Goal: Task Accomplishment & Management: Complete application form

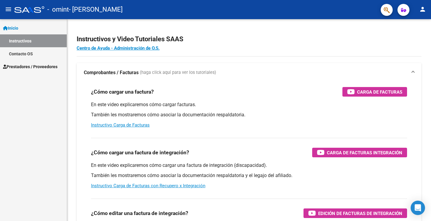
click at [31, 65] on span "Prestadores / Proveedores" at bounding box center [30, 66] width 54 height 7
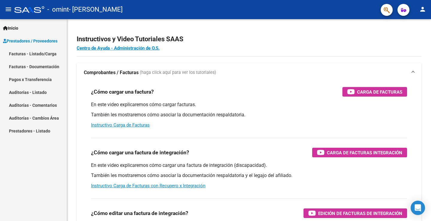
click at [38, 56] on link "Facturas - Listado/Carga" at bounding box center [33, 53] width 67 height 13
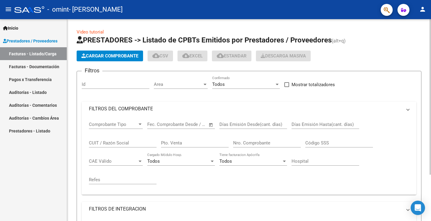
click at [114, 55] on span "Cargar Comprobante" at bounding box center [109, 55] width 57 height 5
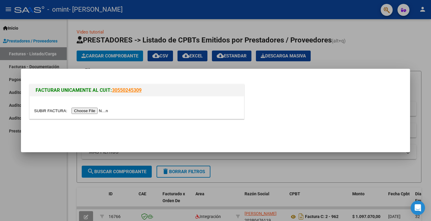
click at [99, 110] on input "file" at bounding box center [72, 111] width 76 height 6
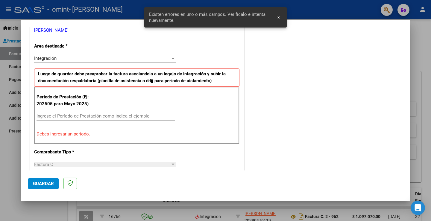
scroll to position [137, 0]
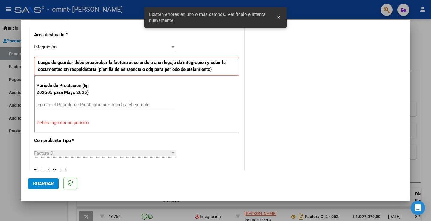
click at [68, 106] on input "Ingrese el Período de Prestación como indica el ejemplo" at bounding box center [105, 104] width 138 height 5
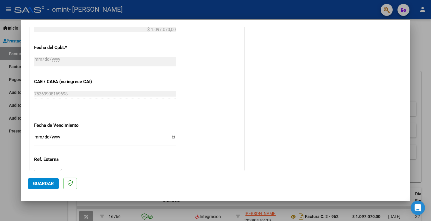
scroll to position [376, 0]
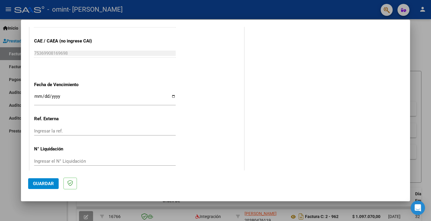
type input "202508"
click at [64, 95] on input "Ingresar la fecha" at bounding box center [104, 99] width 141 height 10
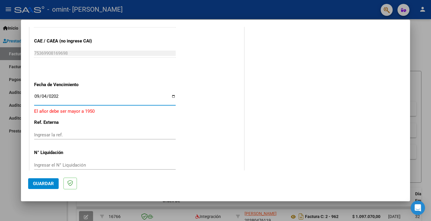
type input "2025-09-04"
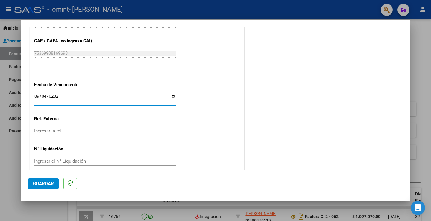
click at [50, 185] on span "Guardar" at bounding box center [43, 183] width 21 height 5
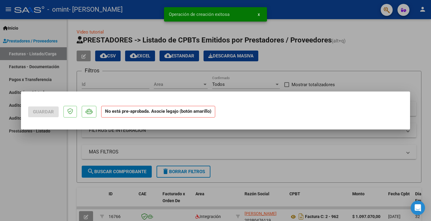
scroll to position [0, 0]
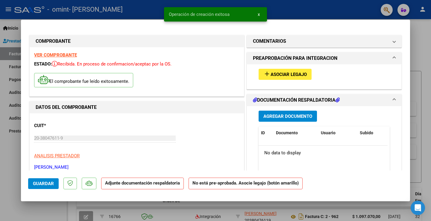
click at [292, 74] on span "Asociar Legajo" at bounding box center [288, 74] width 36 height 5
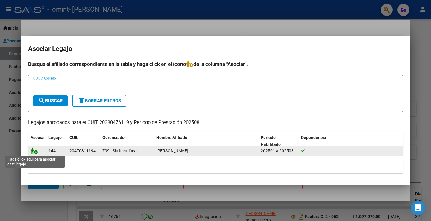
click at [35, 151] on icon at bounding box center [34, 150] width 7 height 7
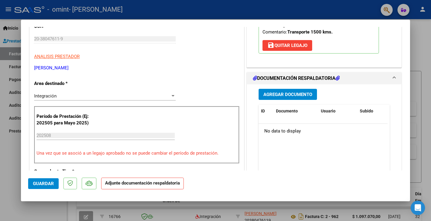
scroll to position [120, 0]
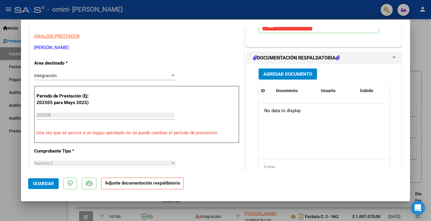
click at [296, 73] on span "Agregar Documento" at bounding box center [287, 73] width 49 height 5
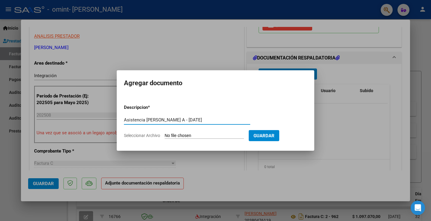
type input "Asistencia Clemente A - agosto 2025"
click at [214, 136] on input "Seleccionar Archivo" at bounding box center [204, 136] width 79 height 6
type input "C:\fakepath\Clemente asist 08agos25 -C.pdf"
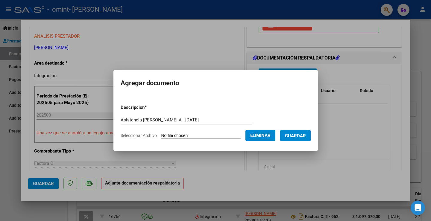
click at [310, 135] on button "Guardar" at bounding box center [295, 135] width 31 height 11
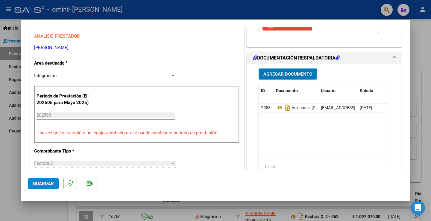
click at [44, 184] on span "Guardar" at bounding box center [43, 183] width 21 height 5
click at [14, 56] on div at bounding box center [215, 110] width 431 height 221
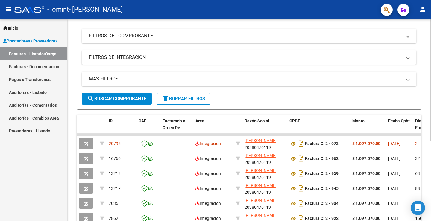
scroll to position [90, 0]
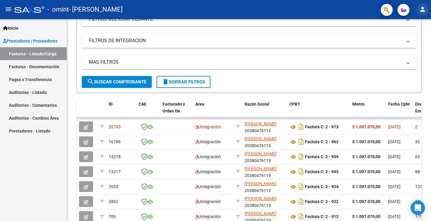
click at [421, 13] on mat-icon "person" at bounding box center [422, 9] width 7 height 7
click at [411, 41] on button "exit_to_app Salir" at bounding box center [410, 39] width 36 height 14
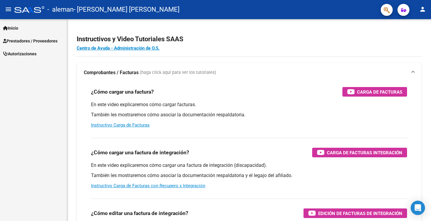
click at [16, 39] on span "Prestadores / Proveedores" at bounding box center [30, 41] width 54 height 7
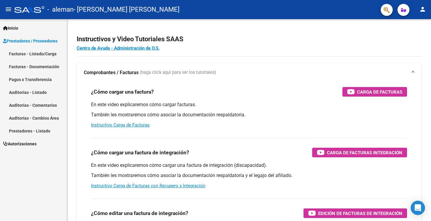
click at [19, 52] on link "Facturas - Listado/Carga" at bounding box center [33, 53] width 67 height 13
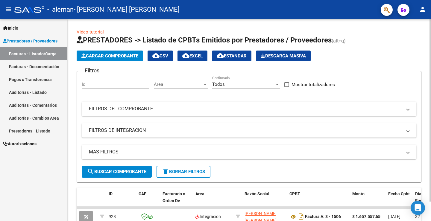
click at [123, 57] on span "Cargar Comprobante" at bounding box center [109, 55] width 57 height 5
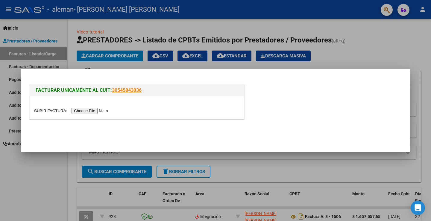
click at [98, 110] on input "file" at bounding box center [72, 111] width 76 height 6
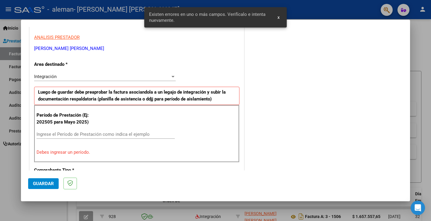
scroll to position [125, 0]
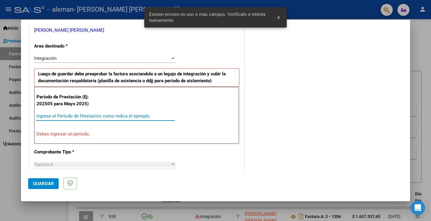
click at [62, 115] on input "Ingrese el Período de Prestación como indica el ejemplo" at bounding box center [105, 115] width 138 height 5
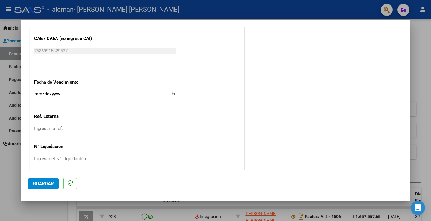
scroll to position [383, 0]
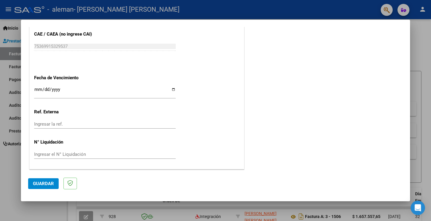
type input "202508"
click at [35, 88] on input "Ingresar la fecha" at bounding box center [104, 92] width 141 height 10
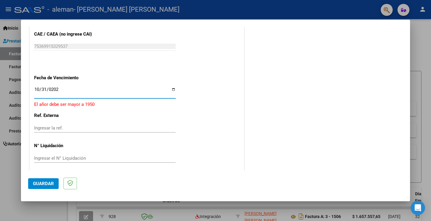
type input "[DATE]"
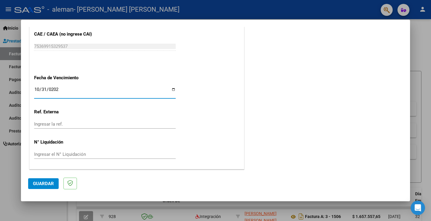
click at [41, 184] on span "Guardar" at bounding box center [43, 183] width 21 height 5
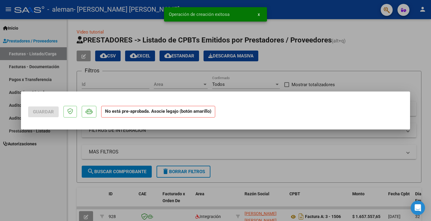
scroll to position [0, 0]
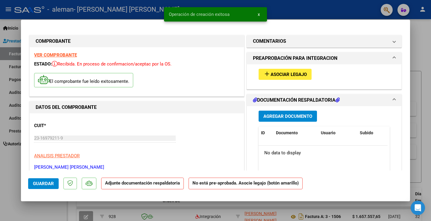
click at [276, 75] on span "Asociar Legajo" at bounding box center [288, 74] width 36 height 5
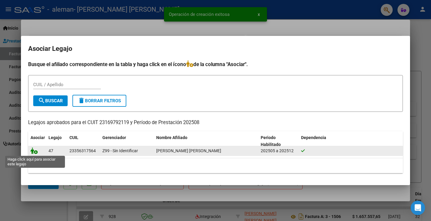
click at [36, 153] on icon at bounding box center [34, 150] width 7 height 7
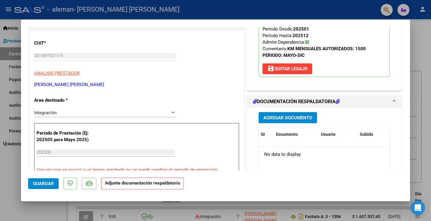
scroll to position [90, 0]
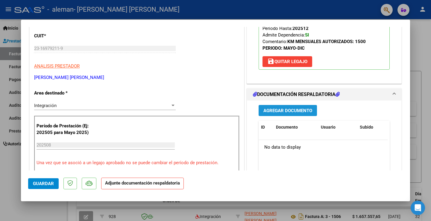
click at [295, 109] on span "Agregar Documento" at bounding box center [287, 110] width 49 height 5
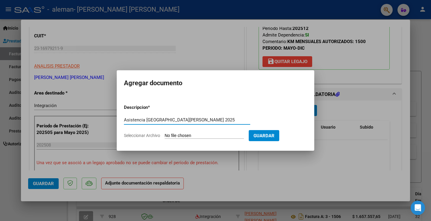
type input "Asistencia [GEOGRAPHIC_DATA][PERSON_NAME] 2025"
click at [208, 136] on input "Seleccionar Archivo" at bounding box center [204, 136] width 79 height 6
type input "C:\fakepath\[PERSON_NAME] asist HA 08agos25.pdf"
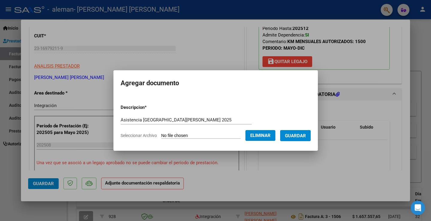
click at [301, 136] on span "Guardar" at bounding box center [295, 135] width 21 height 5
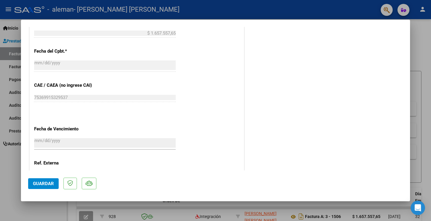
scroll to position [392, 0]
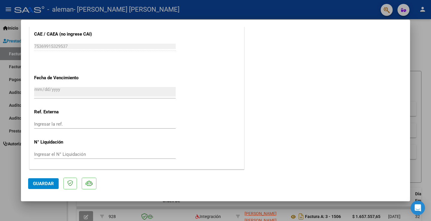
click at [46, 188] on button "Guardar" at bounding box center [43, 183] width 31 height 11
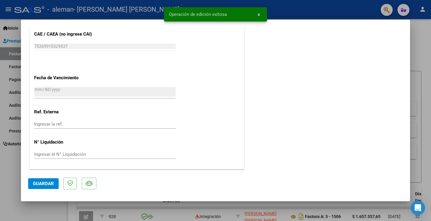
click at [13, 54] on div at bounding box center [215, 110] width 431 height 221
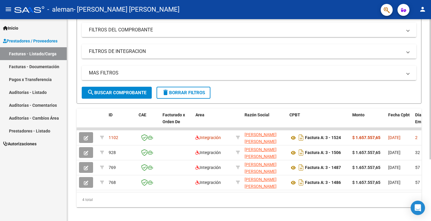
scroll to position [89, 0]
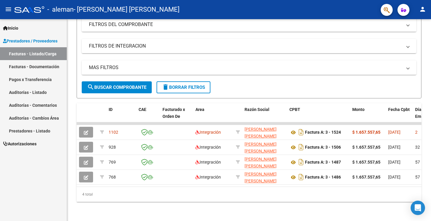
click at [423, 8] on mat-icon "person" at bounding box center [422, 9] width 7 height 7
click at [412, 38] on button "exit_to_app Salir" at bounding box center [410, 39] width 36 height 14
